Goal: Task Accomplishment & Management: Manage account settings

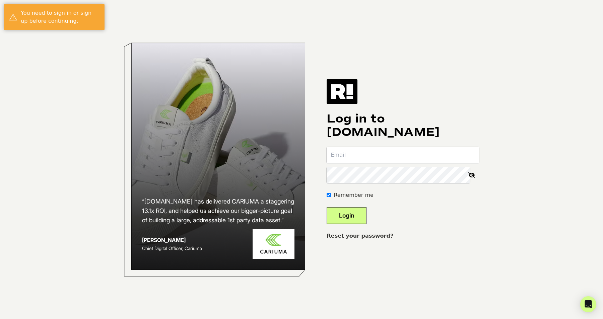
type input "[EMAIL_ADDRESS][DOMAIN_NAME]"
click at [356, 220] on button "Login" at bounding box center [346, 215] width 40 height 17
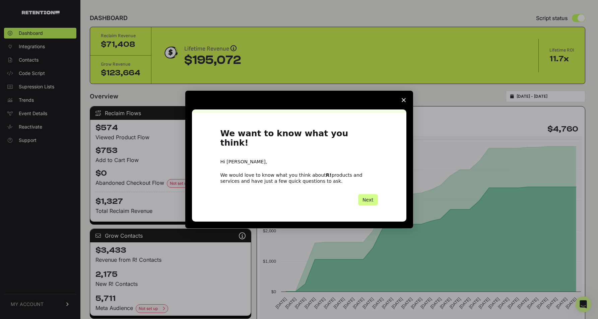
click at [402, 107] on span "Close survey" at bounding box center [403, 100] width 19 height 19
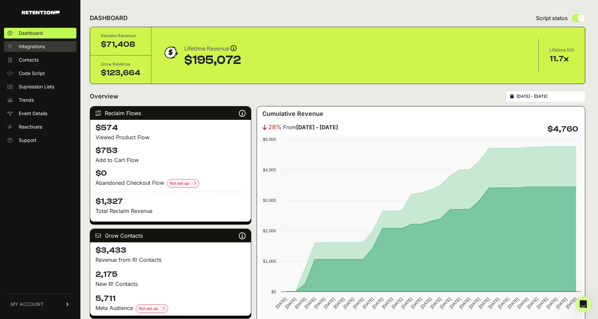
click at [36, 44] on span "Integrations" at bounding box center [32, 46] width 26 height 7
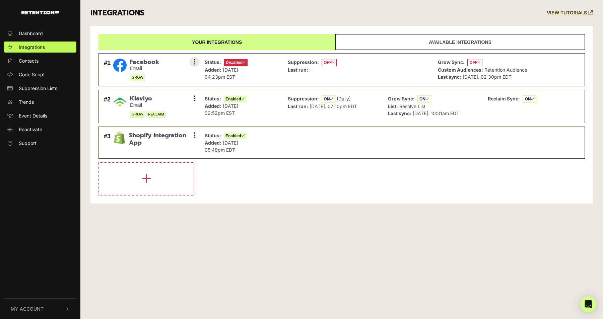
click at [194, 62] on icon at bounding box center [195, 62] width 2 height 7
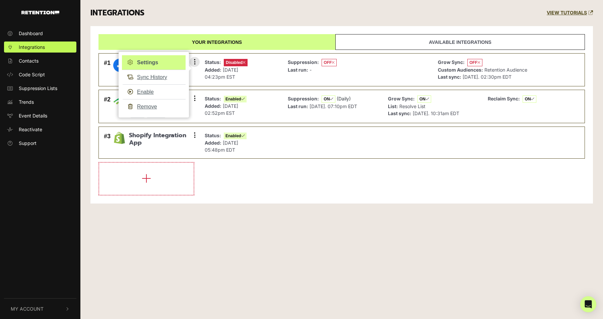
click at [150, 63] on link "Settings" at bounding box center [154, 62] width 64 height 15
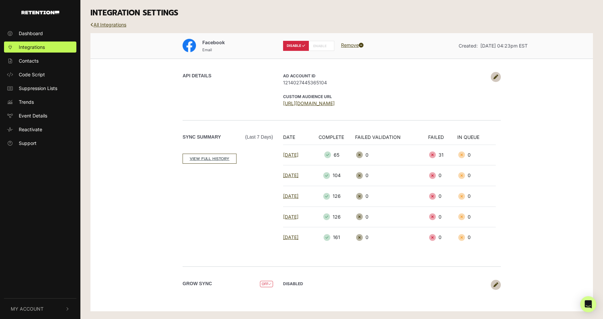
click at [497, 79] on icon at bounding box center [495, 77] width 5 height 5
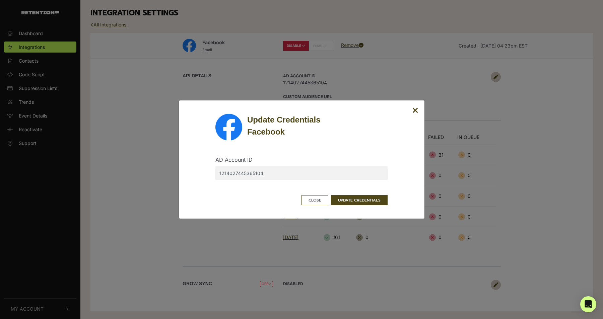
click at [412, 111] on icon "Close" at bounding box center [415, 110] width 6 height 8
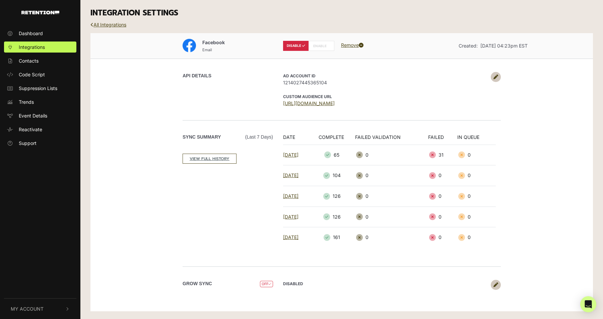
click at [321, 45] on label "ENABLE" at bounding box center [321, 46] width 26 height 10
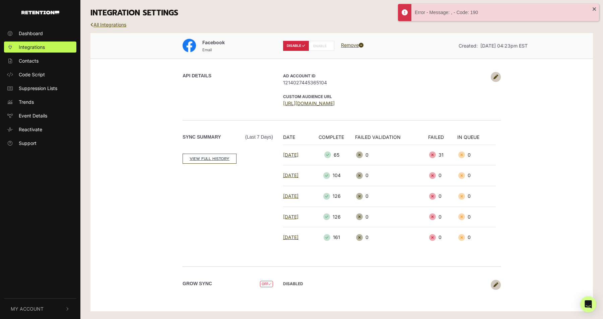
click at [121, 25] on link "All Integrations" at bounding box center [108, 25] width 36 height 6
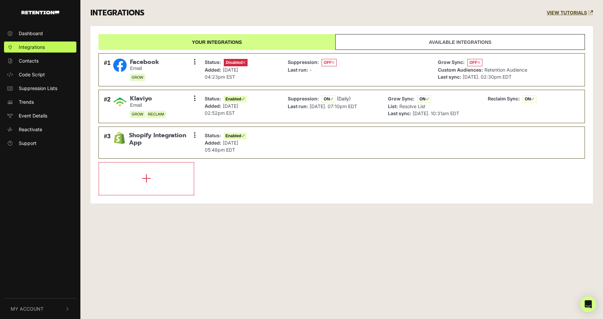
click at [374, 41] on link "Available integrations" at bounding box center [459, 42] width 249 height 16
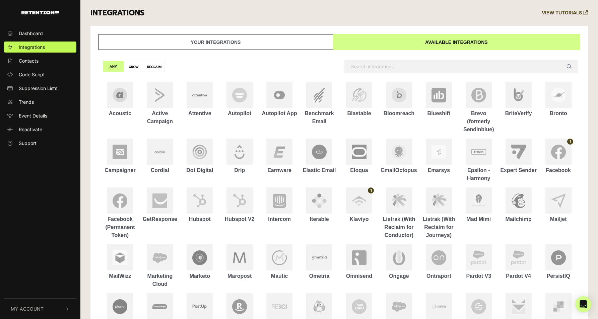
click at [270, 39] on link "Your integrations" at bounding box center [215, 42] width 234 height 16
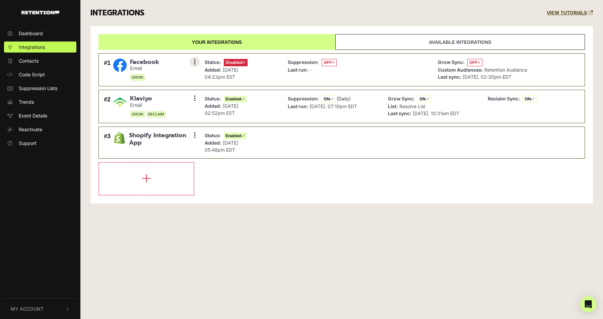
click at [195, 61] on icon at bounding box center [195, 62] width 2 height 7
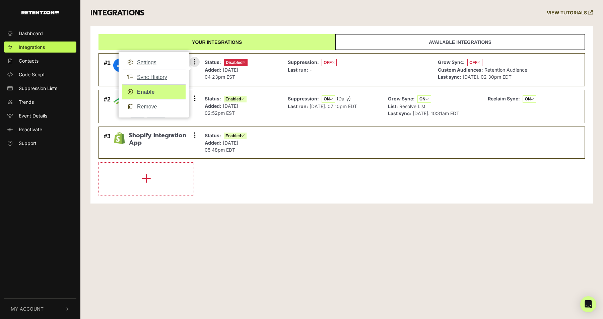
click at [152, 92] on link "Enable" at bounding box center [154, 91] width 64 height 15
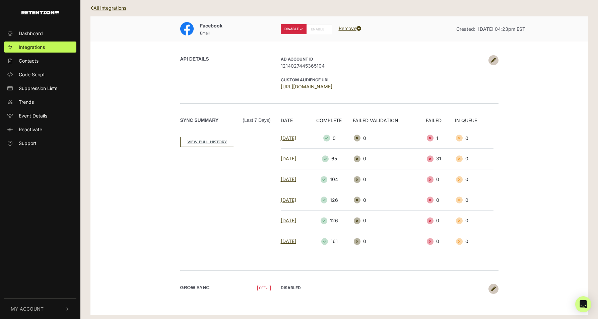
scroll to position [18, 0]
click at [490, 284] on link at bounding box center [493, 288] width 10 height 10
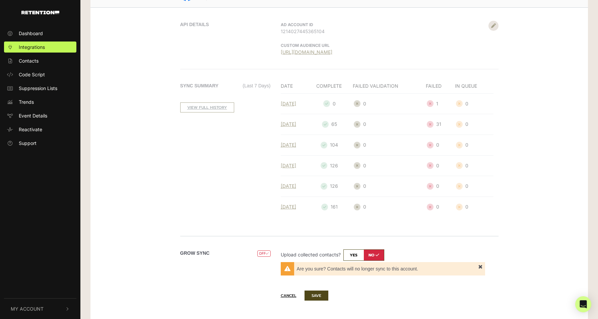
scroll to position [63, 0]
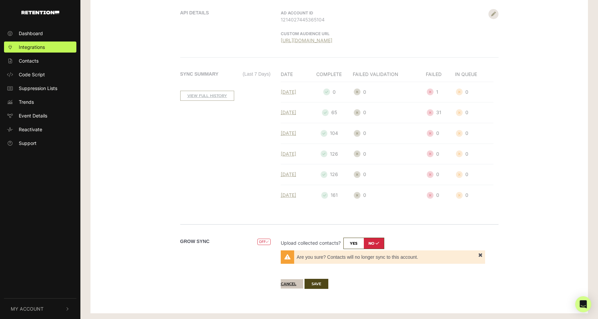
click at [289, 282] on button "Cancel" at bounding box center [292, 283] width 22 height 9
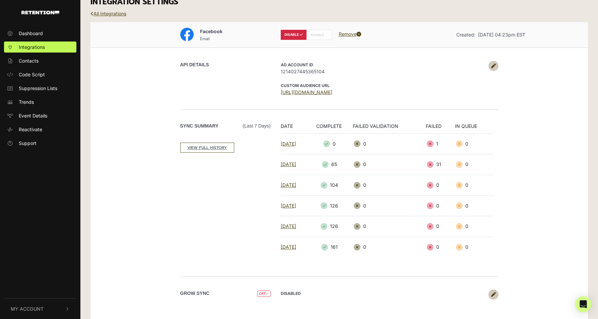
scroll to position [0, 0]
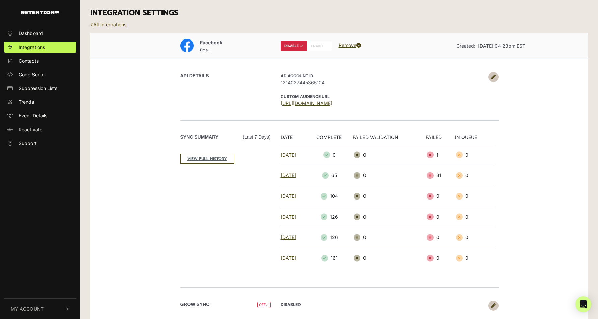
click at [112, 24] on link "All Integrations" at bounding box center [108, 25] width 36 height 6
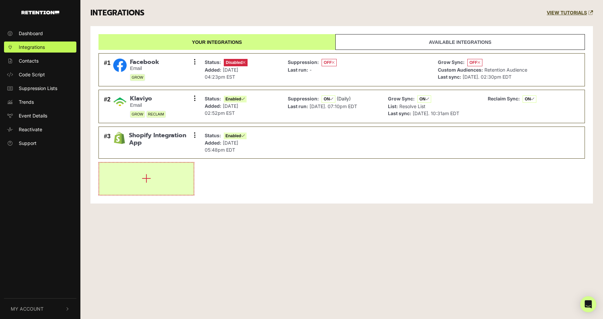
click at [154, 177] on button "button" at bounding box center [146, 179] width 94 height 32
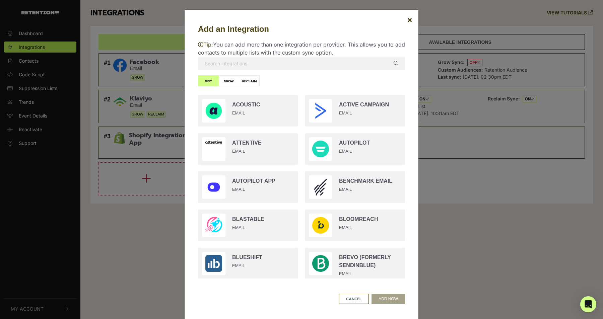
click at [228, 64] on input "text" at bounding box center [301, 63] width 207 height 13
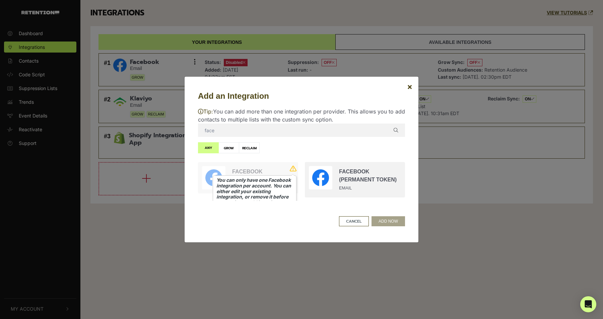
type input "face"
click at [291, 167] on icon at bounding box center [293, 168] width 7 height 7
click at [352, 223] on button "CANCEL" at bounding box center [354, 221] width 30 height 10
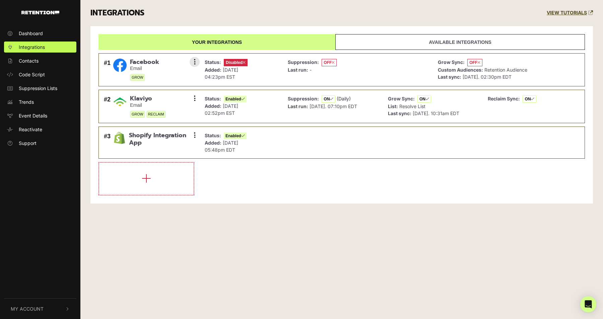
click at [155, 62] on span "Facebook" at bounding box center [144, 62] width 29 height 7
click at [194, 61] on icon at bounding box center [195, 62] width 2 height 7
click at [196, 62] on button at bounding box center [194, 62] width 10 height 10
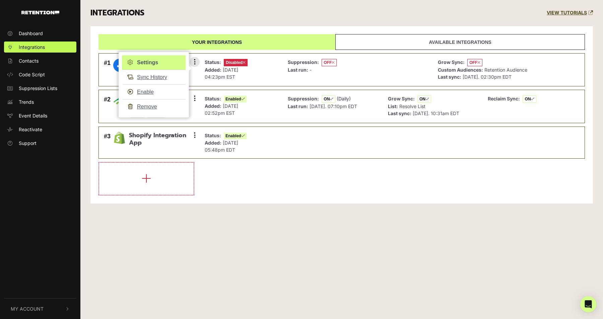
click at [150, 62] on link "Settings" at bounding box center [154, 62] width 64 height 15
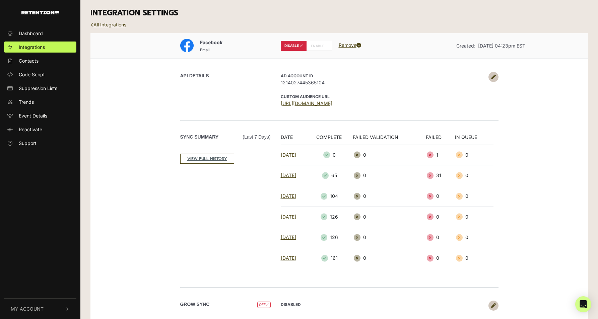
click at [491, 76] on icon at bounding box center [493, 77] width 5 height 5
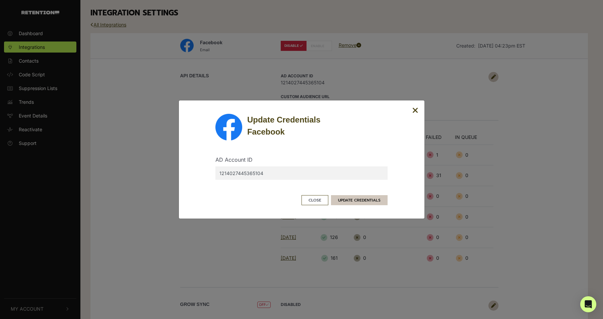
click at [365, 198] on button "UPDATE CREDENTIALS" at bounding box center [359, 200] width 57 height 10
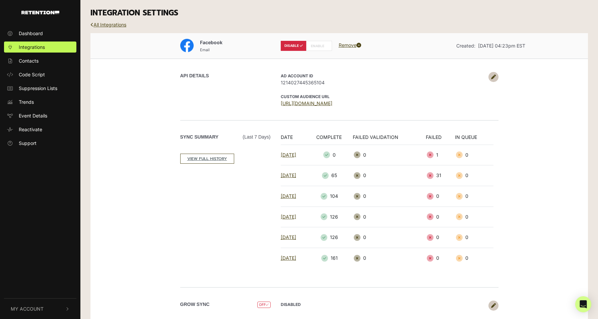
click at [324, 46] on icon at bounding box center [325, 45] width 3 height 3
radio input "false"
radio input "true"
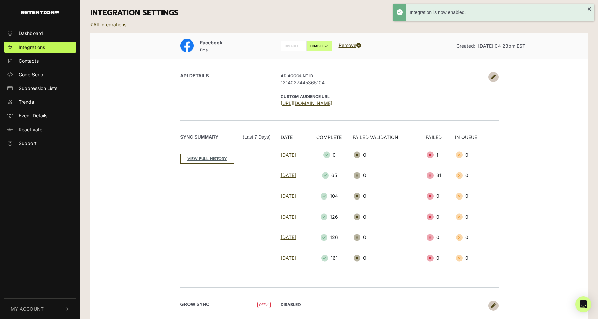
click at [113, 24] on link "All Integrations" at bounding box center [108, 25] width 36 height 6
